Goal: Task Accomplishment & Management: Manage account settings

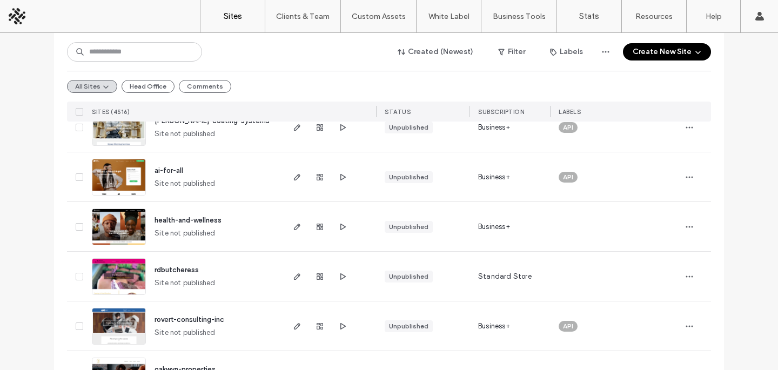
scroll to position [298, 0]
click at [294, 226] on use "button" at bounding box center [297, 227] width 6 height 6
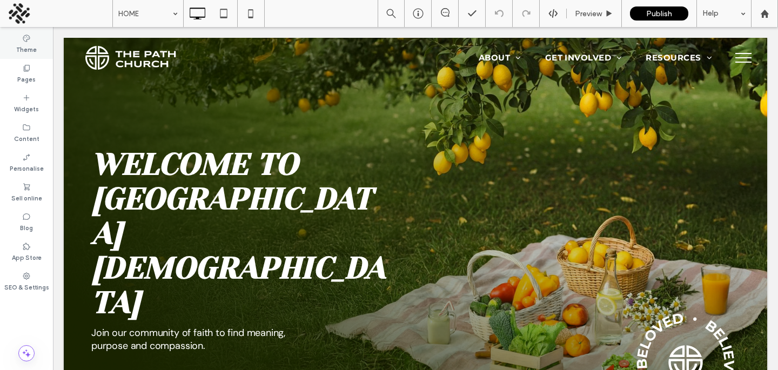
click at [33, 50] on label "Theme" at bounding box center [26, 49] width 21 height 12
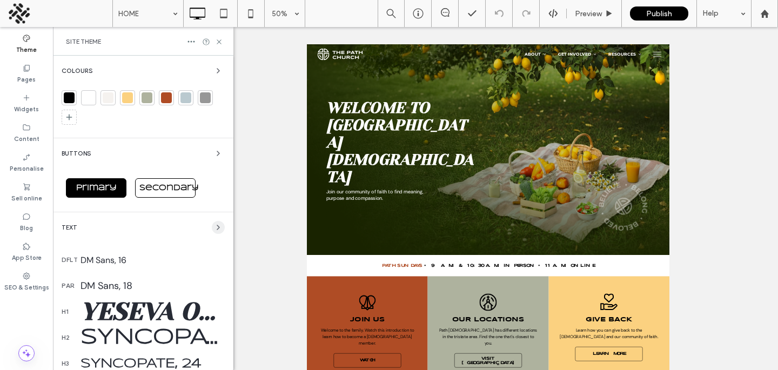
click at [212, 232] on span "button" at bounding box center [218, 227] width 13 height 13
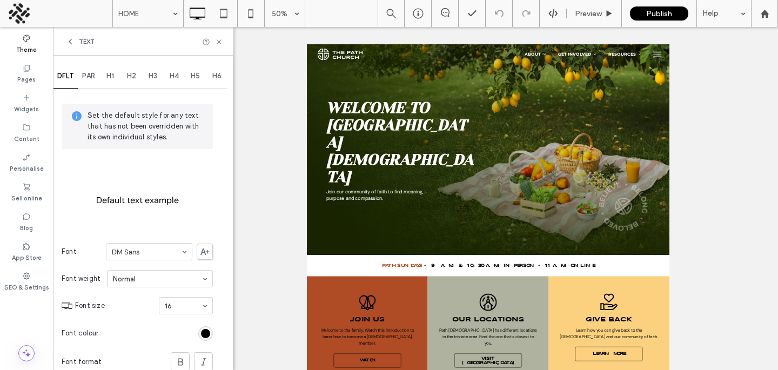
click at [109, 76] on span "H1" at bounding box center [110, 76] width 8 height 9
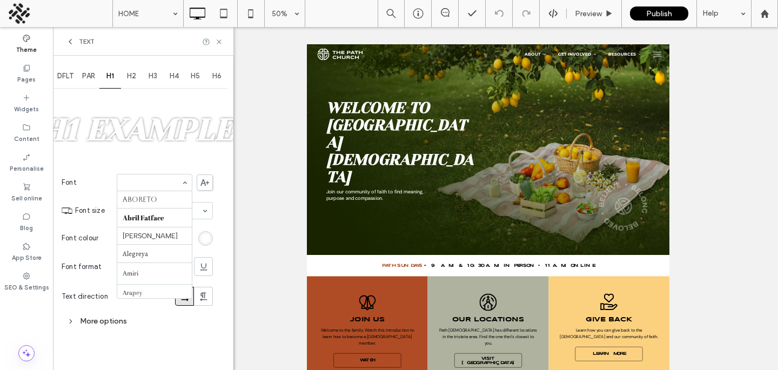
scroll to position [1232, 0]
click at [205, 178] on span at bounding box center [205, 182] width 16 height 16
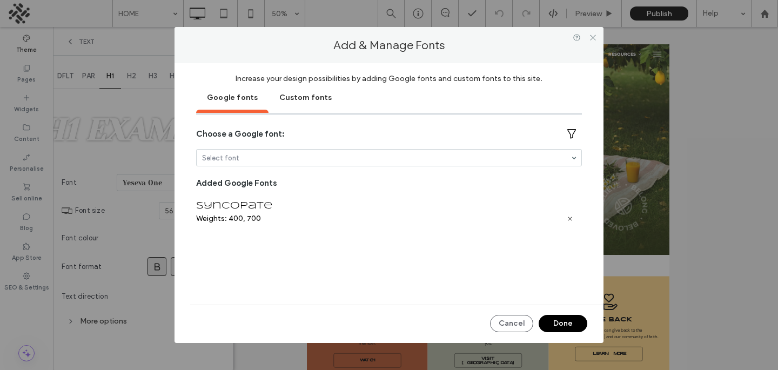
click at [283, 101] on div "Custom fonts" at bounding box center [305, 96] width 74 height 27
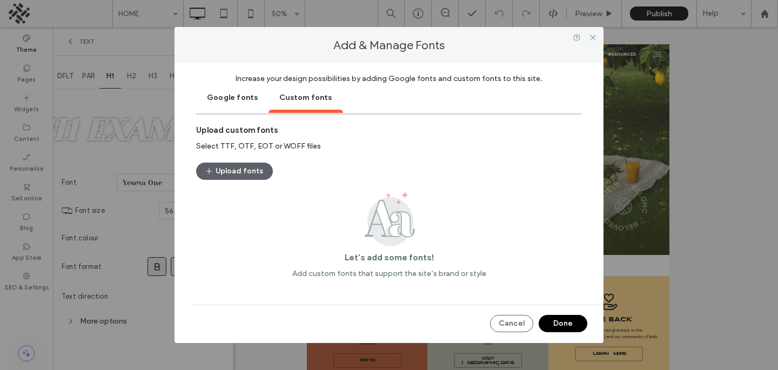
click at [223, 103] on div "Google fonts" at bounding box center [232, 96] width 72 height 27
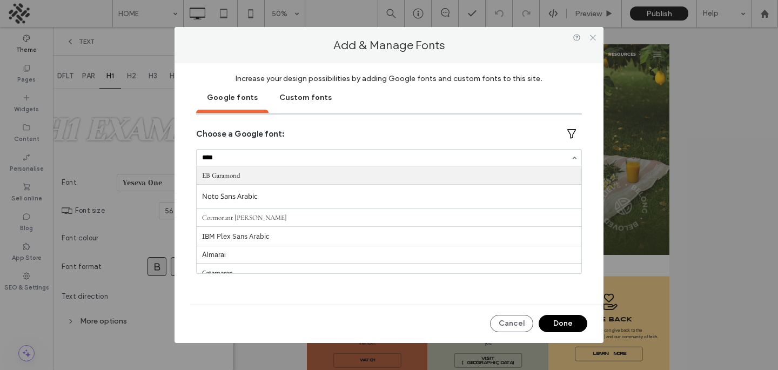
type input "*****"
type input "***"
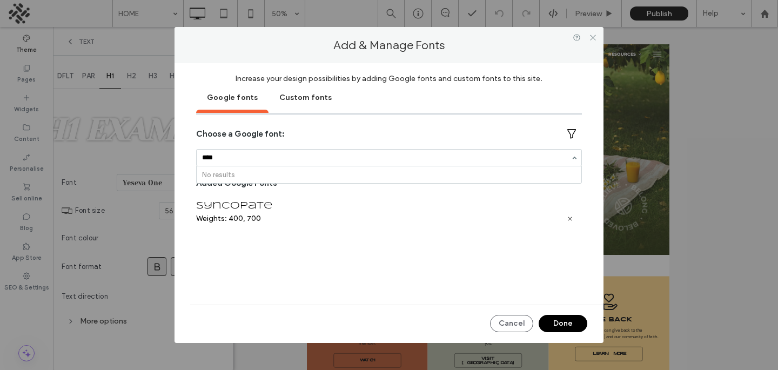
scroll to position [0, 0]
type input "****"
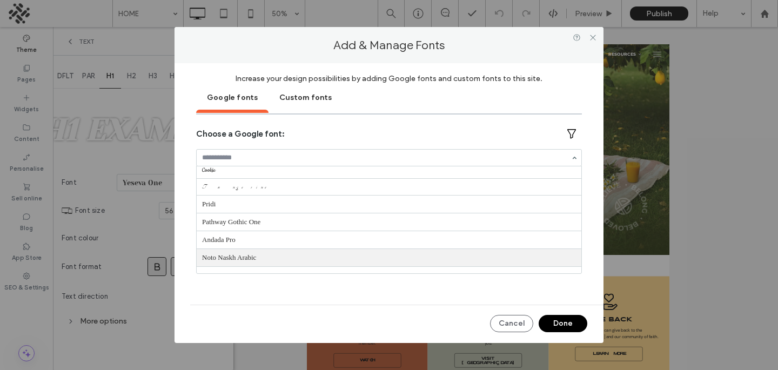
click at [290, 94] on div "Custom fonts" at bounding box center [305, 96] width 74 height 27
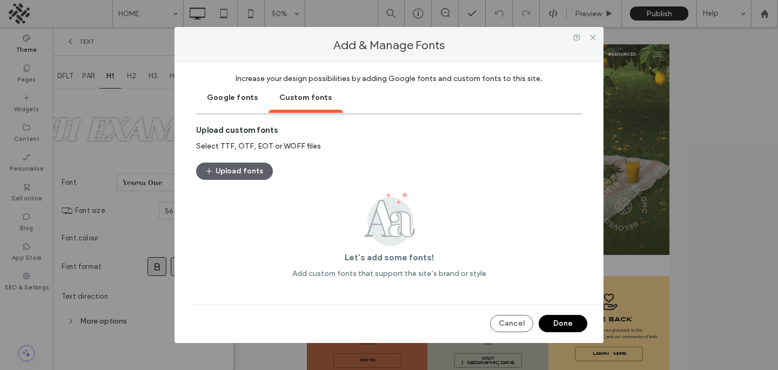
click at [258, 162] on div "Upload fonts" at bounding box center [389, 171] width 386 height 28
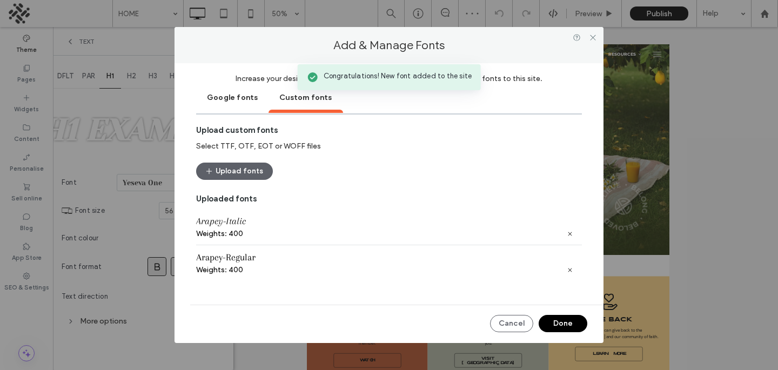
click at [567, 318] on button "Done" at bounding box center [563, 323] width 49 height 17
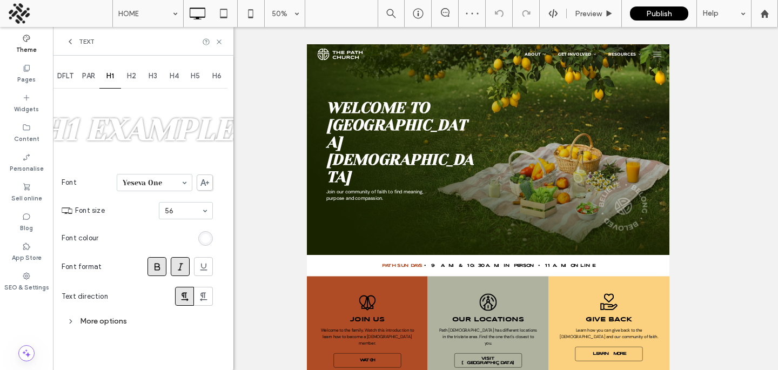
click at [148, 192] on section "Font Yeseva One" at bounding box center [137, 183] width 151 height 28
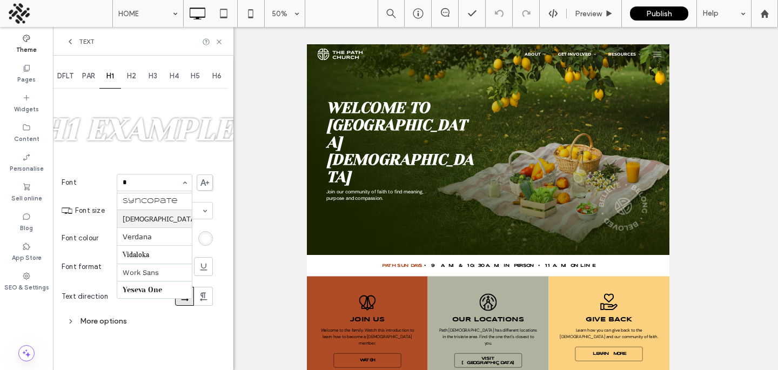
scroll to position [32, 0]
type input "***"
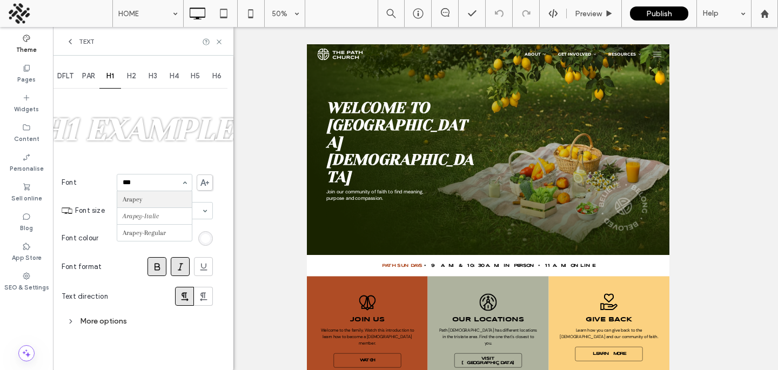
scroll to position [0, 0]
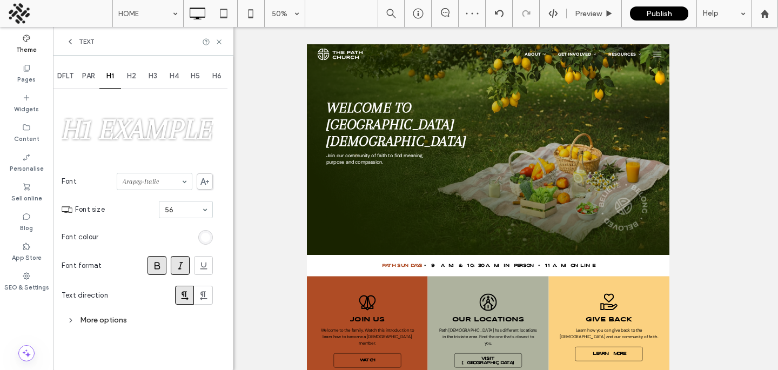
click at [157, 263] on icon at bounding box center [157, 265] width 11 height 11
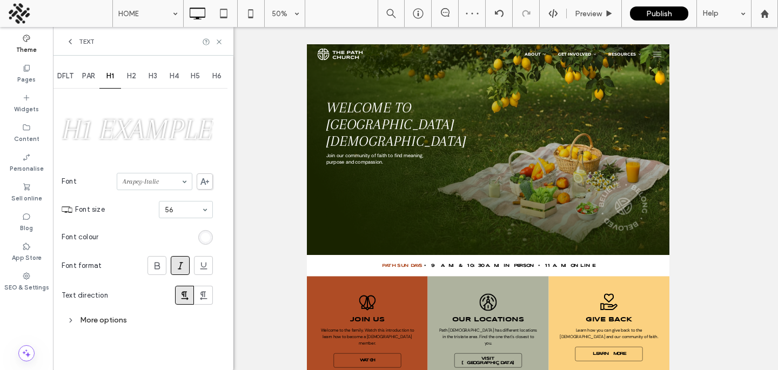
click at [175, 263] on icon at bounding box center [180, 265] width 11 height 11
click at [119, 312] on div "More options" at bounding box center [137, 320] width 151 height 20
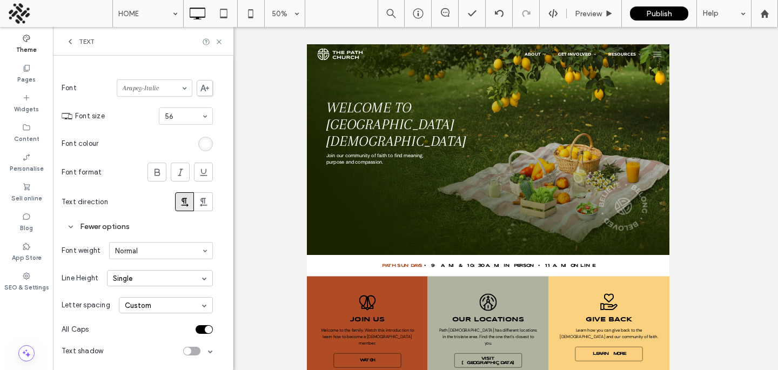
scroll to position [93, 0]
click at [207, 332] on div "toggle" at bounding box center [209, 330] width 8 height 8
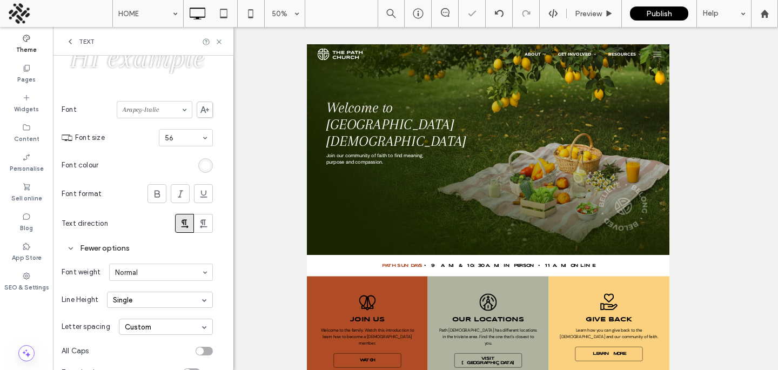
scroll to position [0, 0]
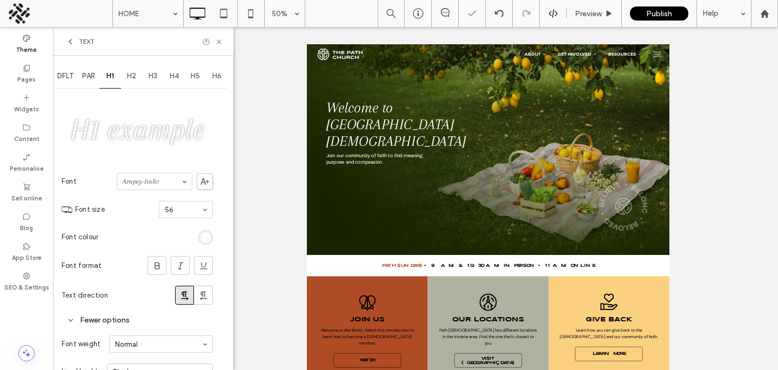
click at [138, 76] on div "H2" at bounding box center [132, 76] width 22 height 24
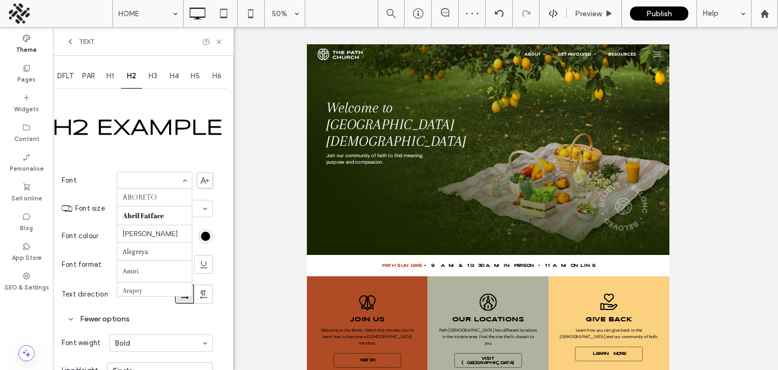
scroll to position [111, 0]
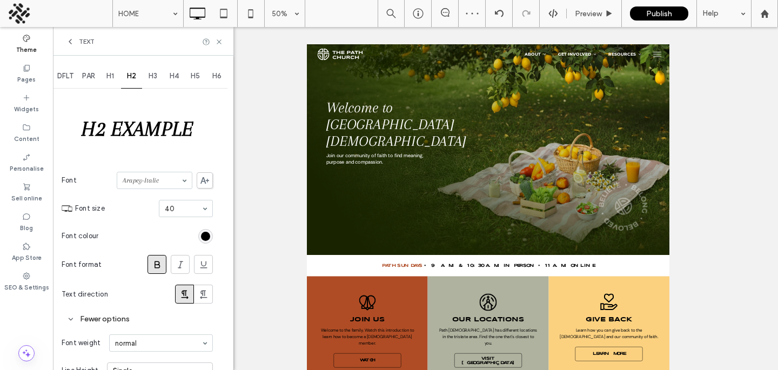
click at [154, 261] on icon at bounding box center [157, 264] width 11 height 11
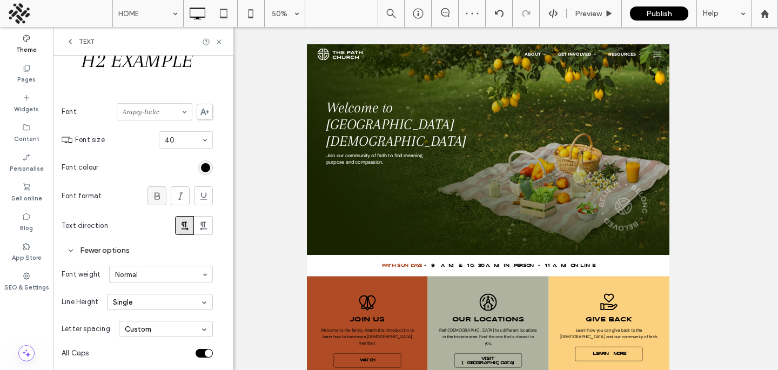
scroll to position [93, 0]
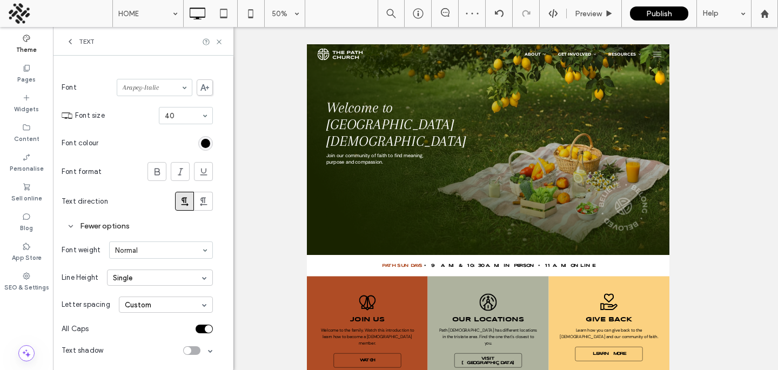
click at [206, 327] on div "toggle" at bounding box center [209, 329] width 8 height 8
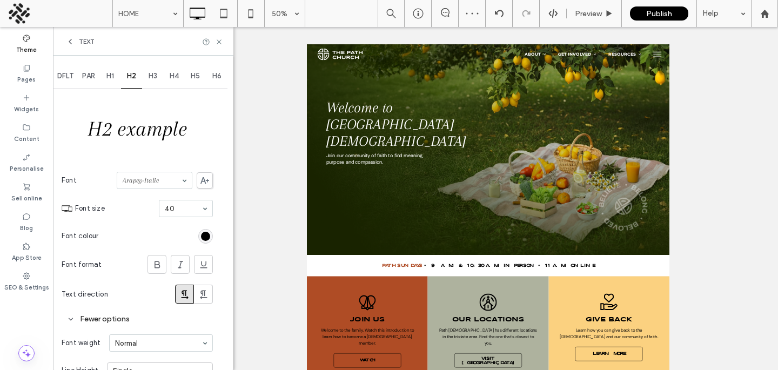
click at [154, 74] on span "H3" at bounding box center [153, 76] width 9 height 9
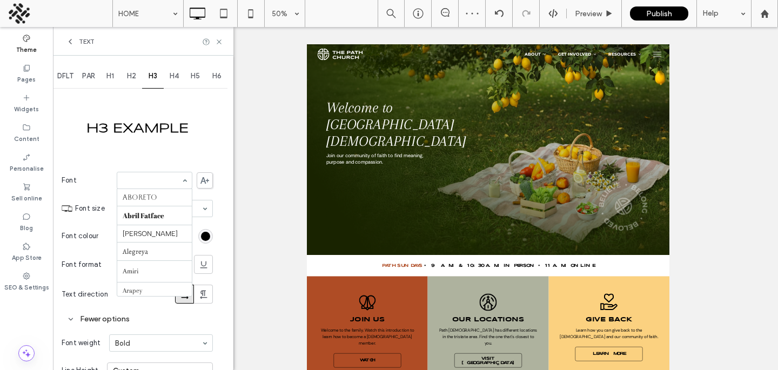
scroll to position [111, 0]
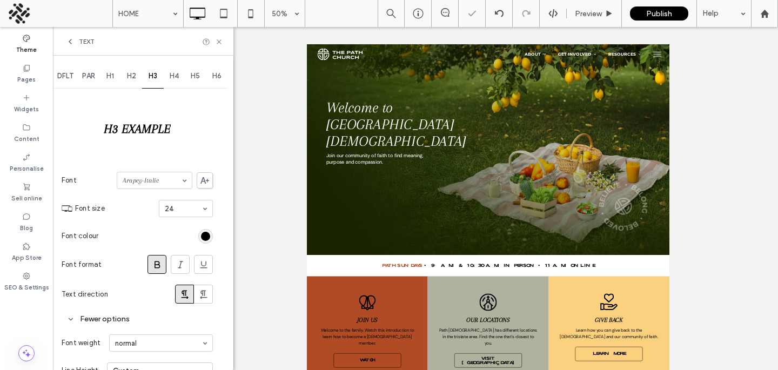
click at [159, 266] on icon at bounding box center [157, 264] width 11 height 11
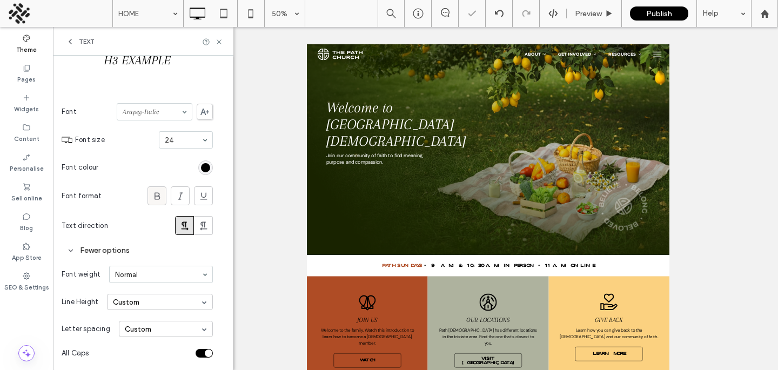
scroll to position [93, 0]
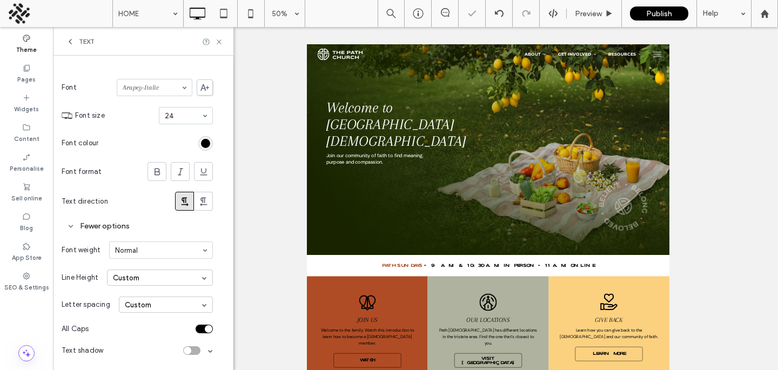
click at [206, 330] on div "toggle" at bounding box center [209, 329] width 8 height 8
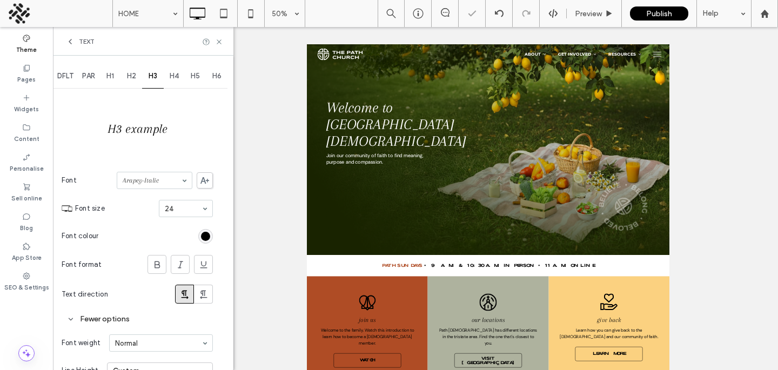
click at [177, 78] on span "H4" at bounding box center [174, 76] width 9 height 9
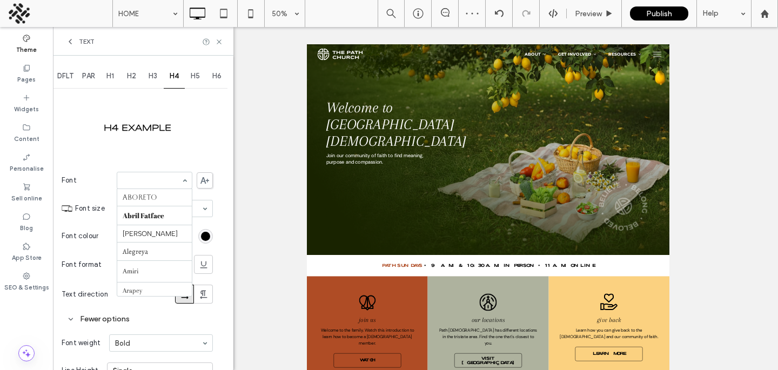
scroll to position [111, 0]
type input "***"
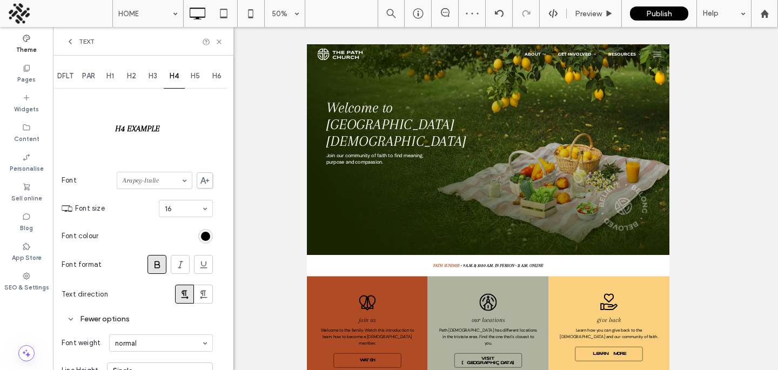
scroll to position [93, 0]
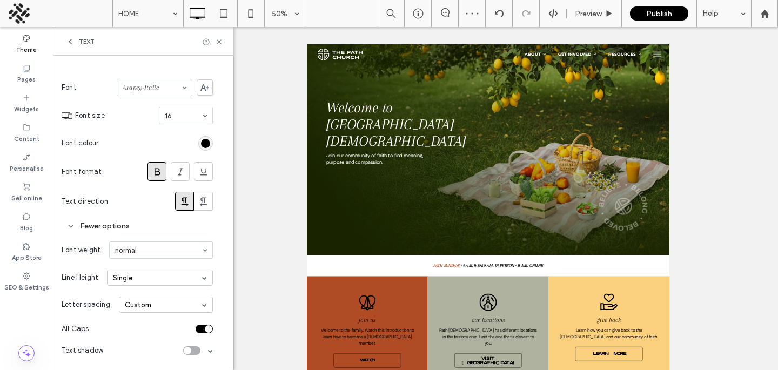
click at [204, 327] on div "toggle" at bounding box center [204, 329] width 17 height 9
click at [156, 165] on span at bounding box center [157, 172] width 11 height 18
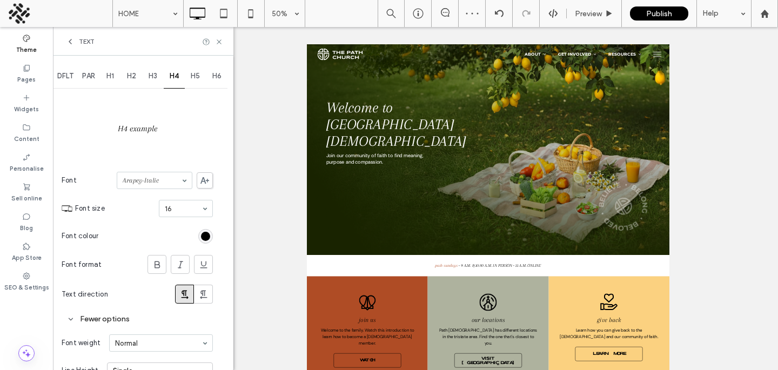
click at [196, 82] on div "H5" at bounding box center [196, 76] width 22 height 24
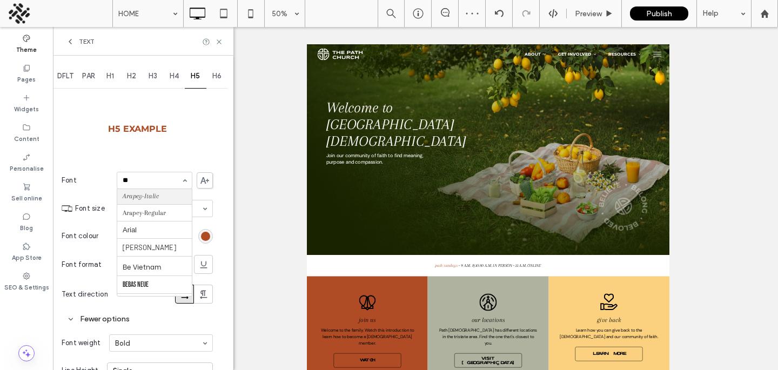
scroll to position [32, 0]
type input "***"
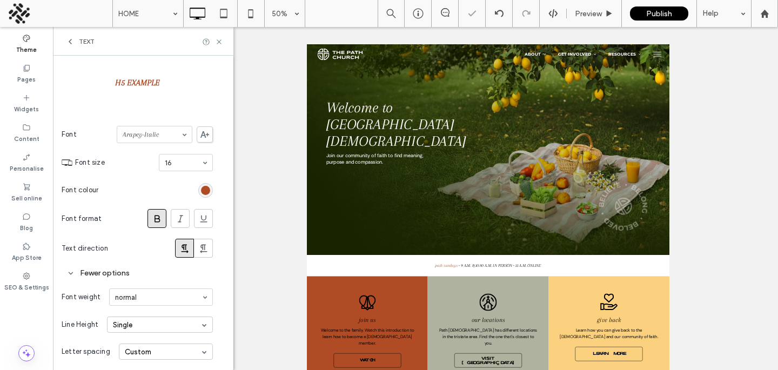
scroll to position [56, 0]
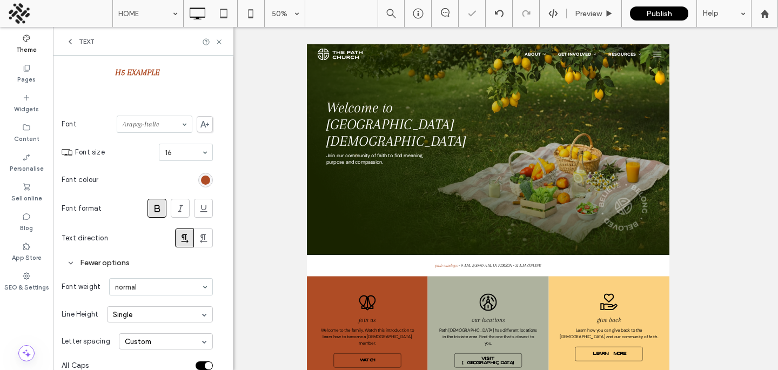
click at [202, 184] on div "rgb(175, 76, 37)" at bounding box center [205, 180] width 9 height 9
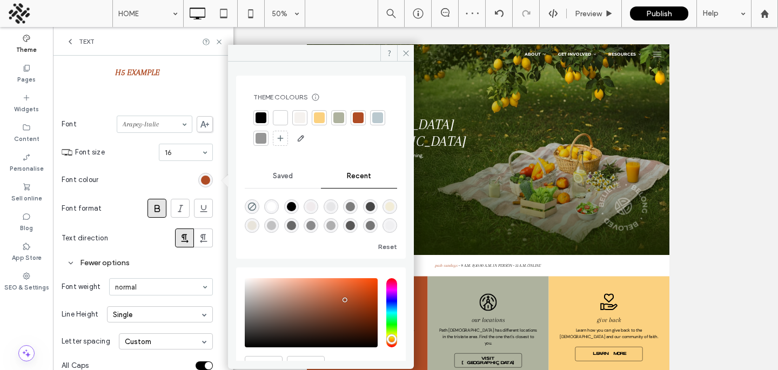
click at [264, 120] on div at bounding box center [261, 117] width 11 height 11
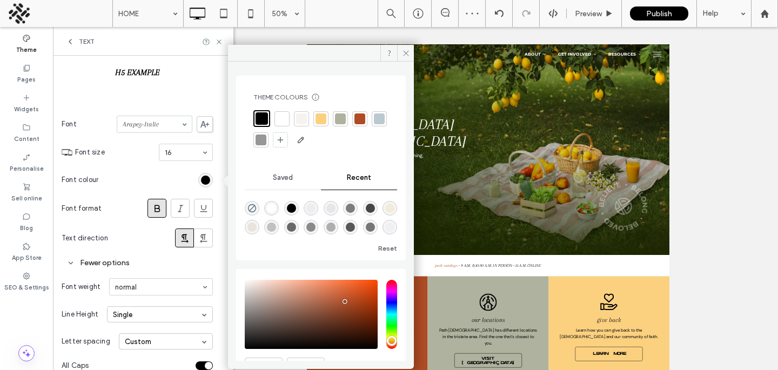
click at [153, 270] on div "Fewer options" at bounding box center [137, 263] width 151 height 15
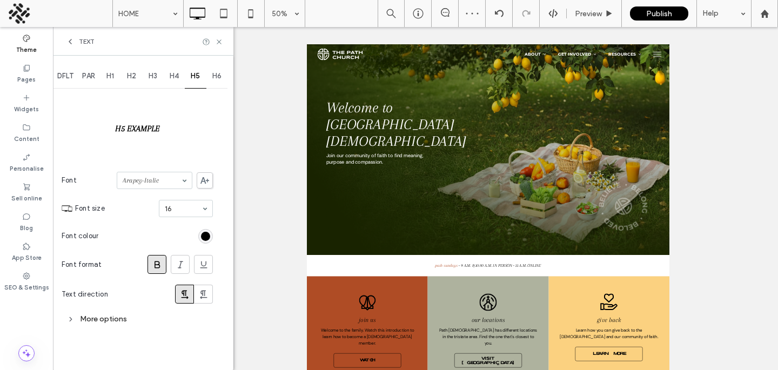
click at [156, 261] on use at bounding box center [156, 264] width 5 height 7
click at [119, 308] on div "H5 example Font Arapey-Italic Font size 16 Font colour Font format Text directi…" at bounding box center [137, 210] width 151 height 238
click at [123, 321] on div "More options" at bounding box center [137, 319] width 151 height 15
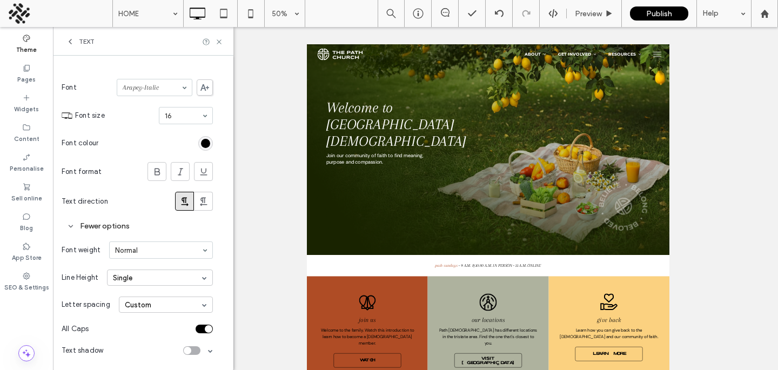
click at [206, 323] on div "All Caps" at bounding box center [137, 329] width 151 height 22
click at [205, 326] on div "toggle" at bounding box center [209, 329] width 8 height 8
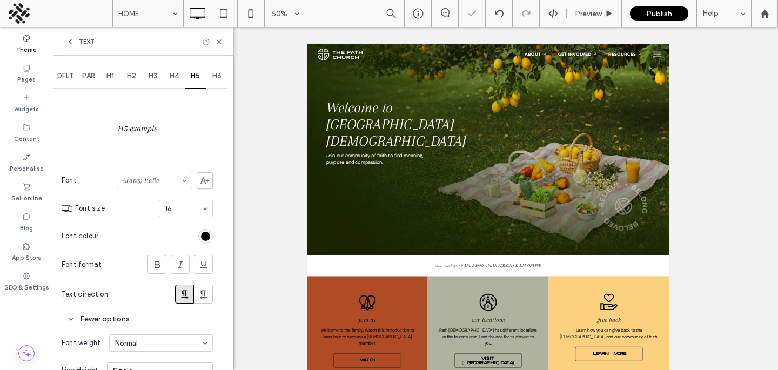
click at [213, 78] on span "H6" at bounding box center [216, 76] width 9 height 9
click at [212, 232] on section "Font colour" at bounding box center [137, 236] width 151 height 27
click at [202, 239] on div "rgb(151, 151, 151)" at bounding box center [205, 236] width 9 height 9
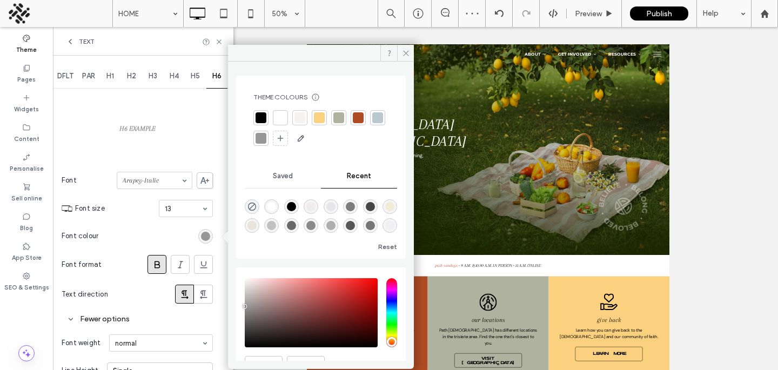
click at [260, 120] on div at bounding box center [261, 117] width 11 height 11
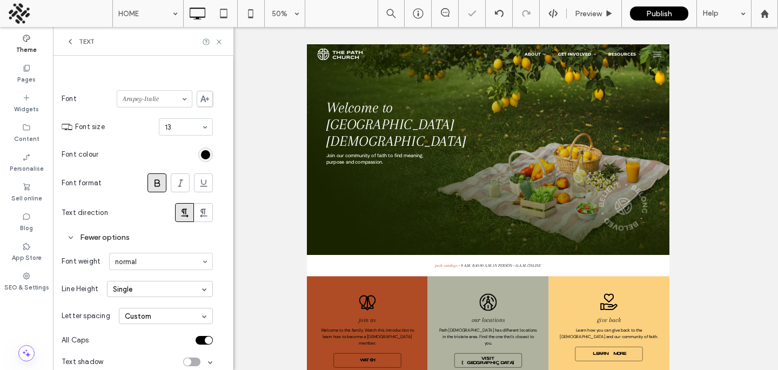
scroll to position [93, 0]
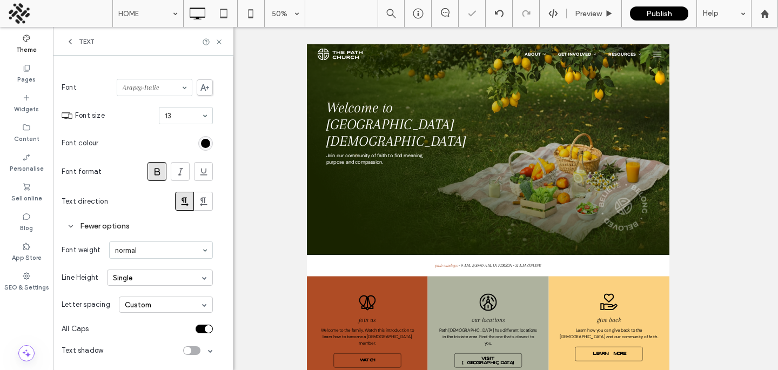
click at [159, 178] on span at bounding box center [157, 172] width 11 height 18
click at [209, 323] on div "All Caps" at bounding box center [137, 329] width 151 height 22
click at [209, 324] on div "All Caps" at bounding box center [137, 329] width 151 height 22
click at [205, 325] on div "toggle" at bounding box center [204, 329] width 17 height 9
click at [218, 41] on use at bounding box center [219, 41] width 4 height 4
